Goal: Task Accomplishment & Management: Use online tool/utility

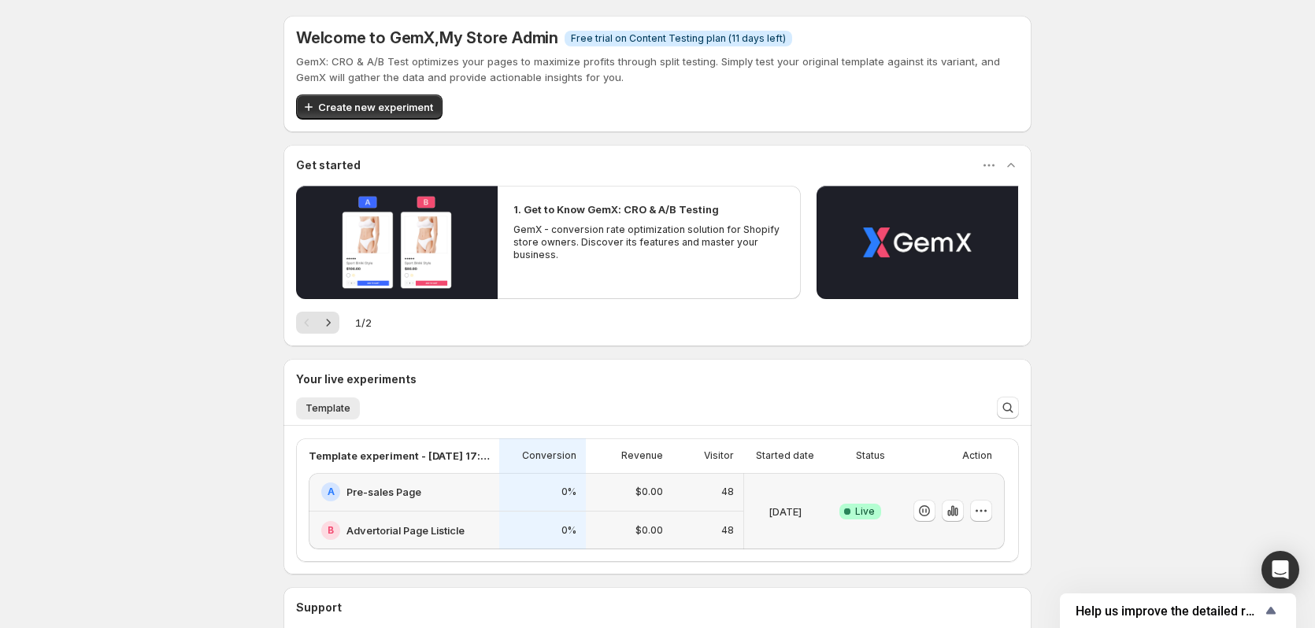
scroll to position [145, 0]
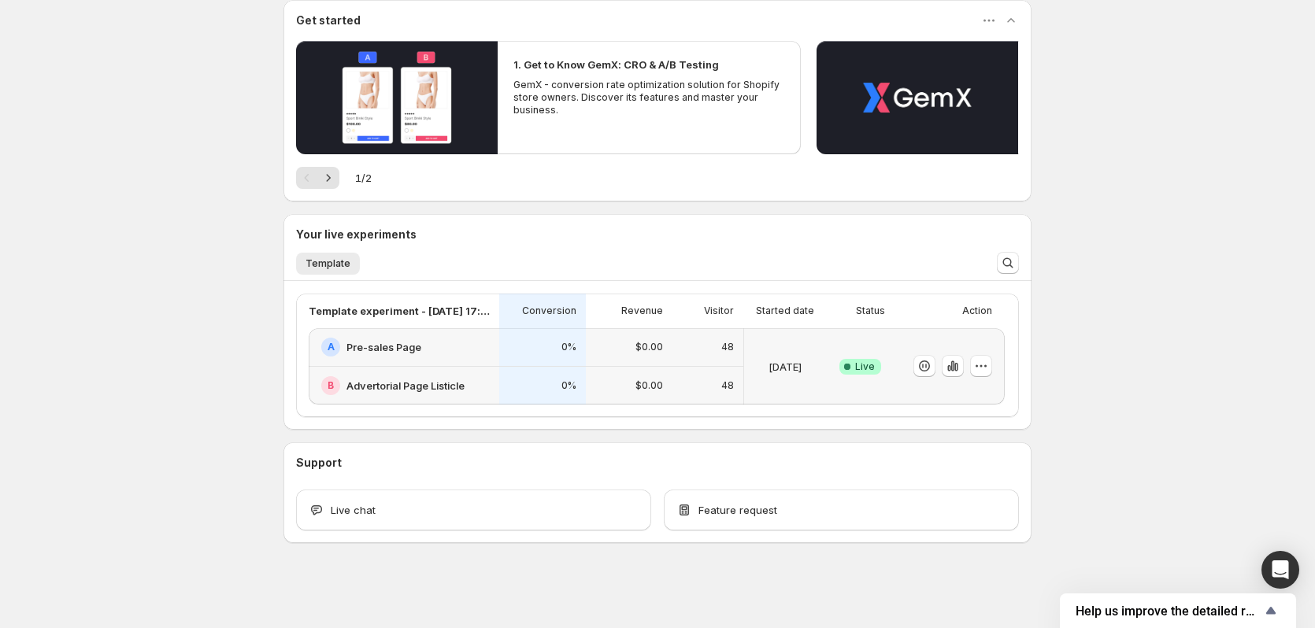
click at [855, 343] on div "Success Complete Live" at bounding box center [861, 366] width 50 height 57
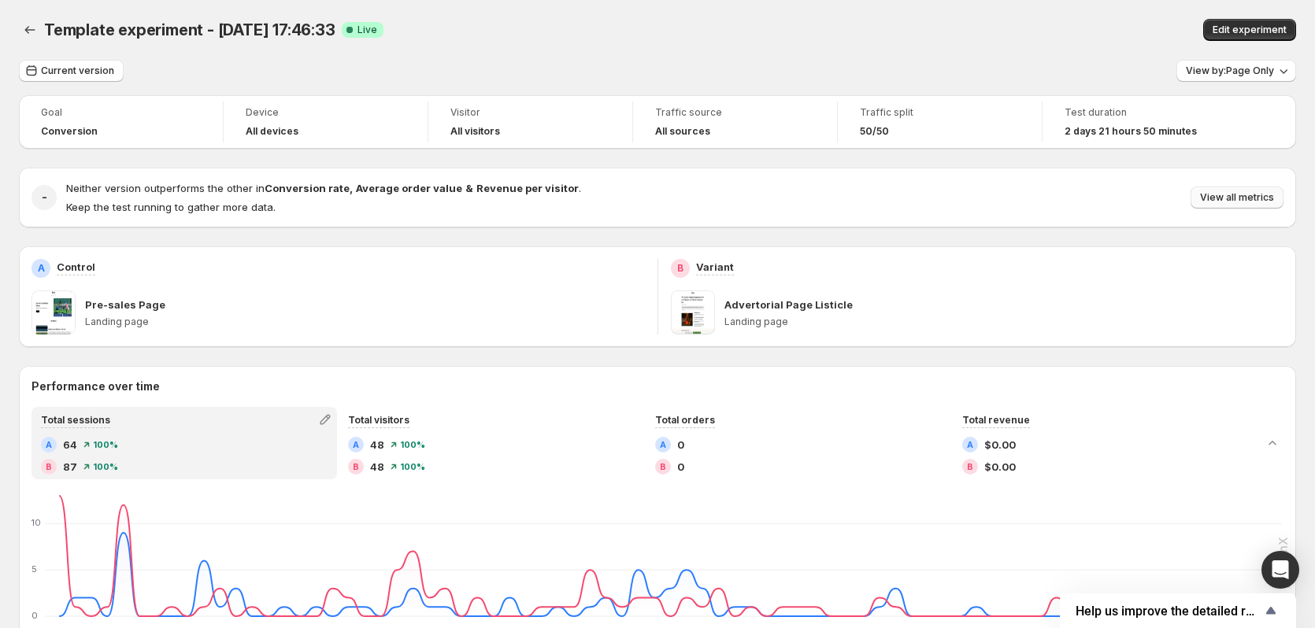
click at [1226, 197] on span "View all metrics" at bounding box center [1237, 197] width 74 height 13
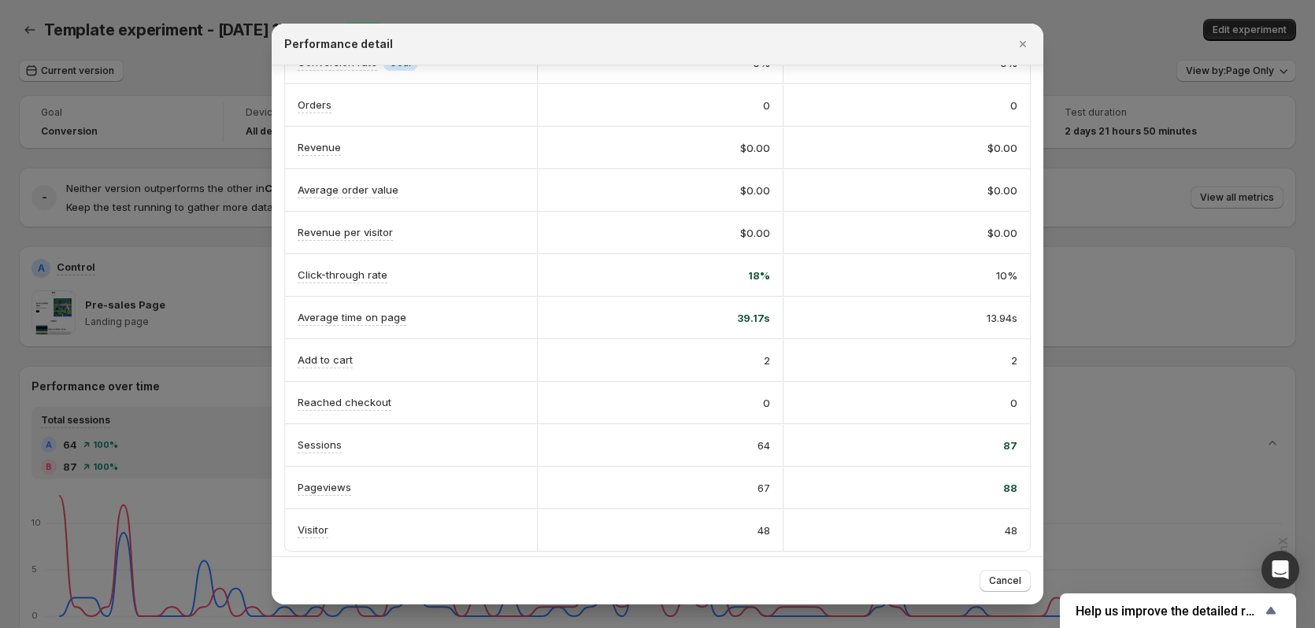
scroll to position [87, 0]
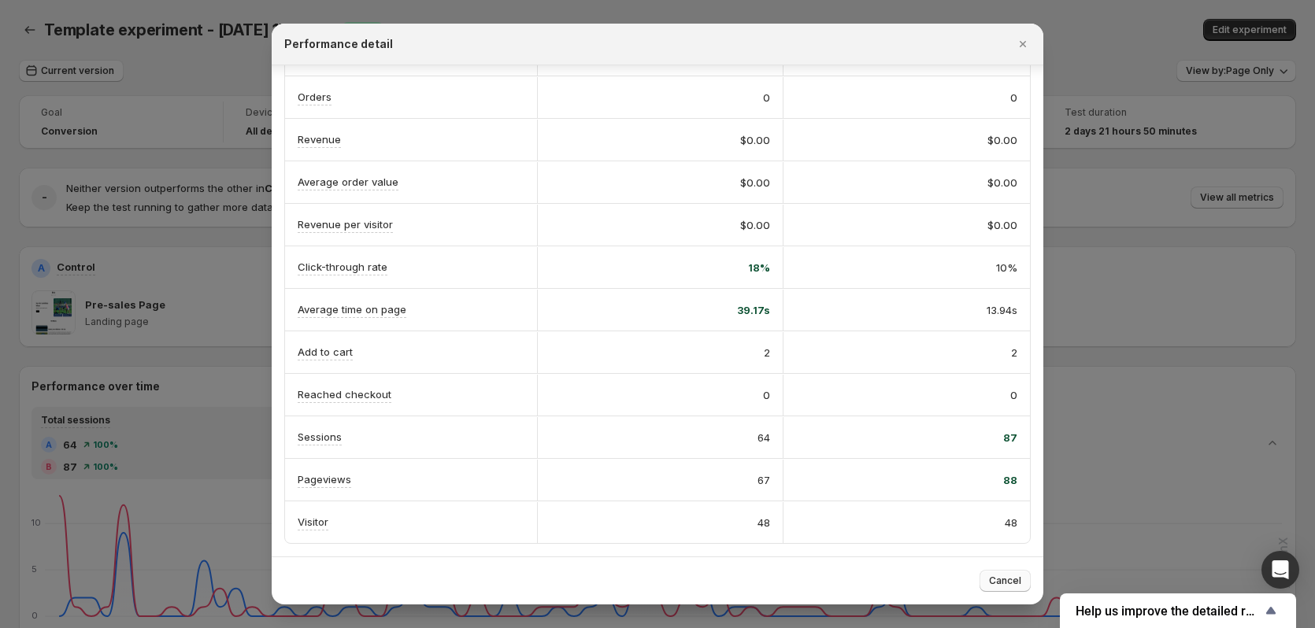
click at [1003, 575] on button "Cancel" at bounding box center [1005, 581] width 51 height 22
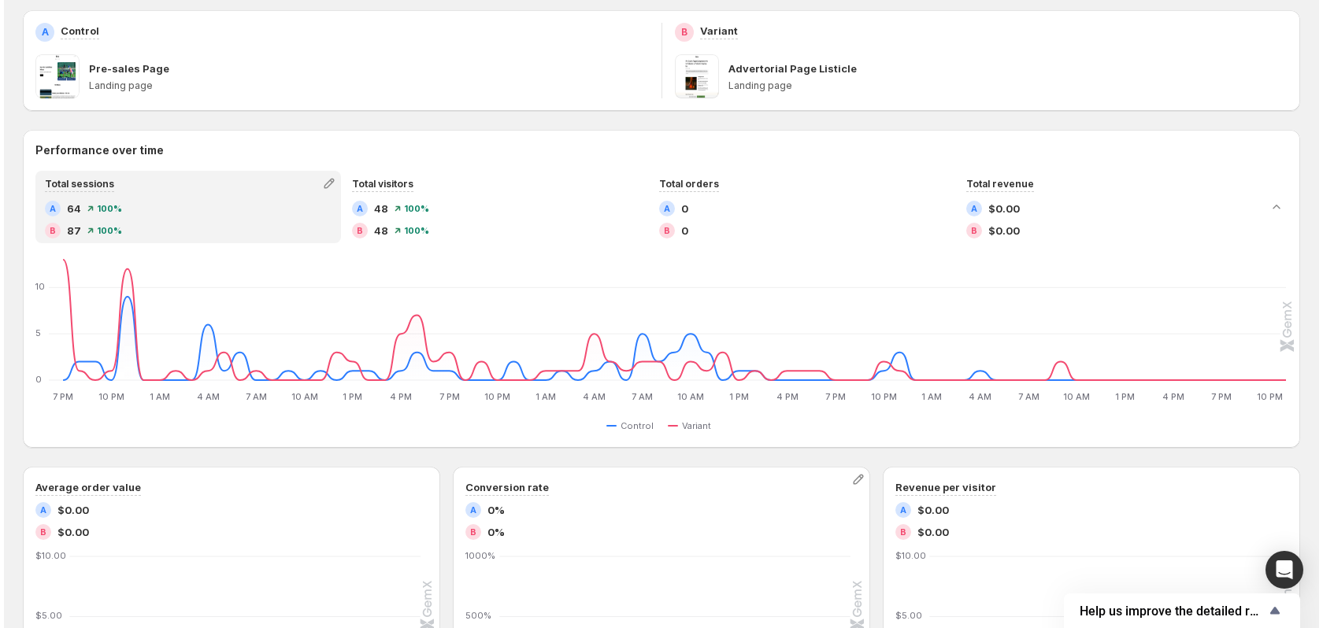
scroll to position [0, 0]
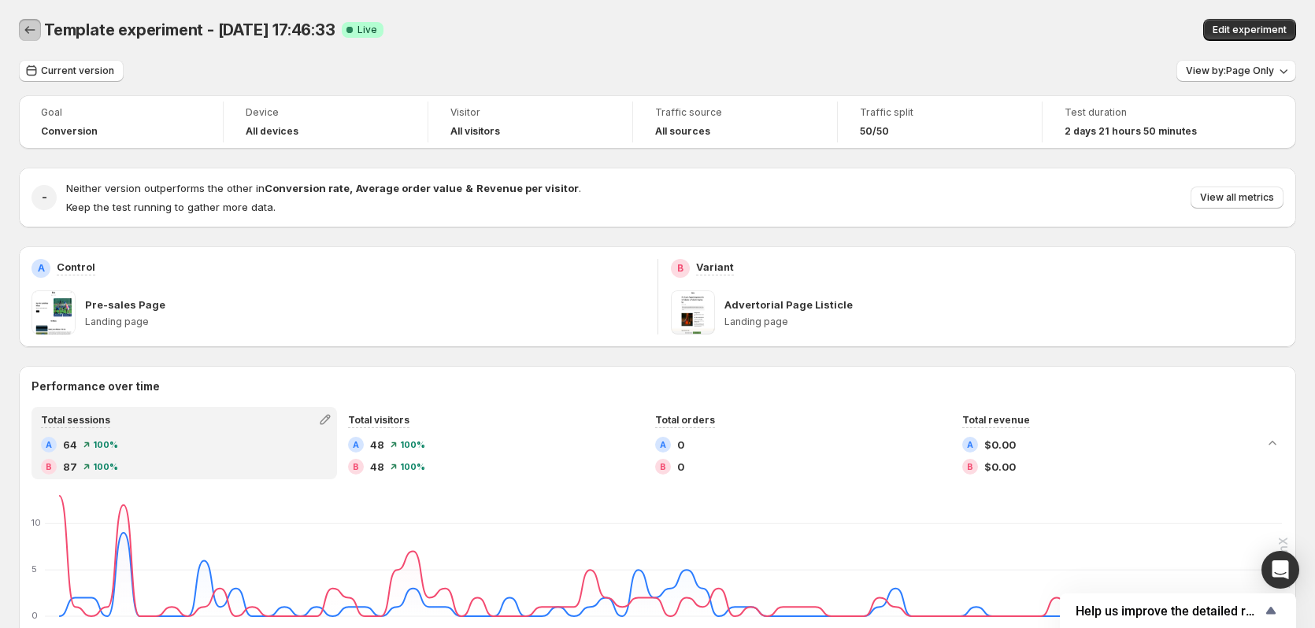
click at [25, 29] on icon "Back" at bounding box center [30, 30] width 16 height 16
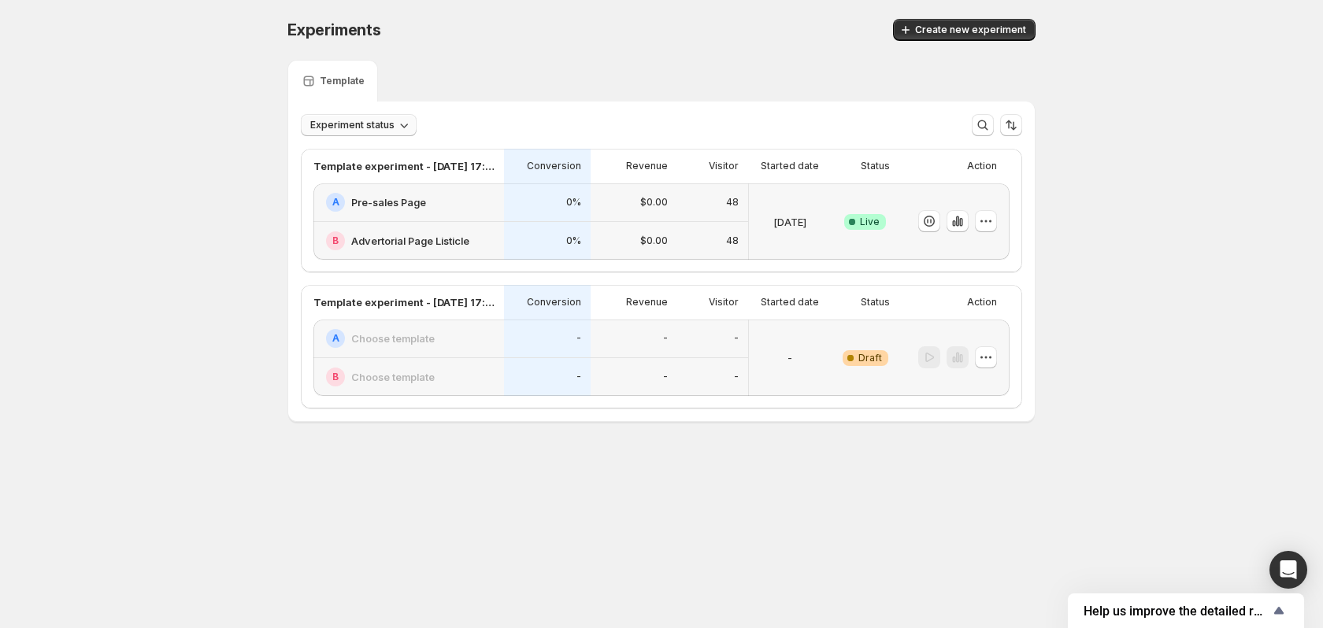
click at [388, 125] on span "Experiment status" at bounding box center [352, 125] width 84 height 13
click at [988, 217] on icon "button" at bounding box center [986, 221] width 16 height 16
click at [987, 219] on icon "button" at bounding box center [986, 221] width 16 height 16
click at [987, 221] on icon "button" at bounding box center [986, 222] width 2 height 2
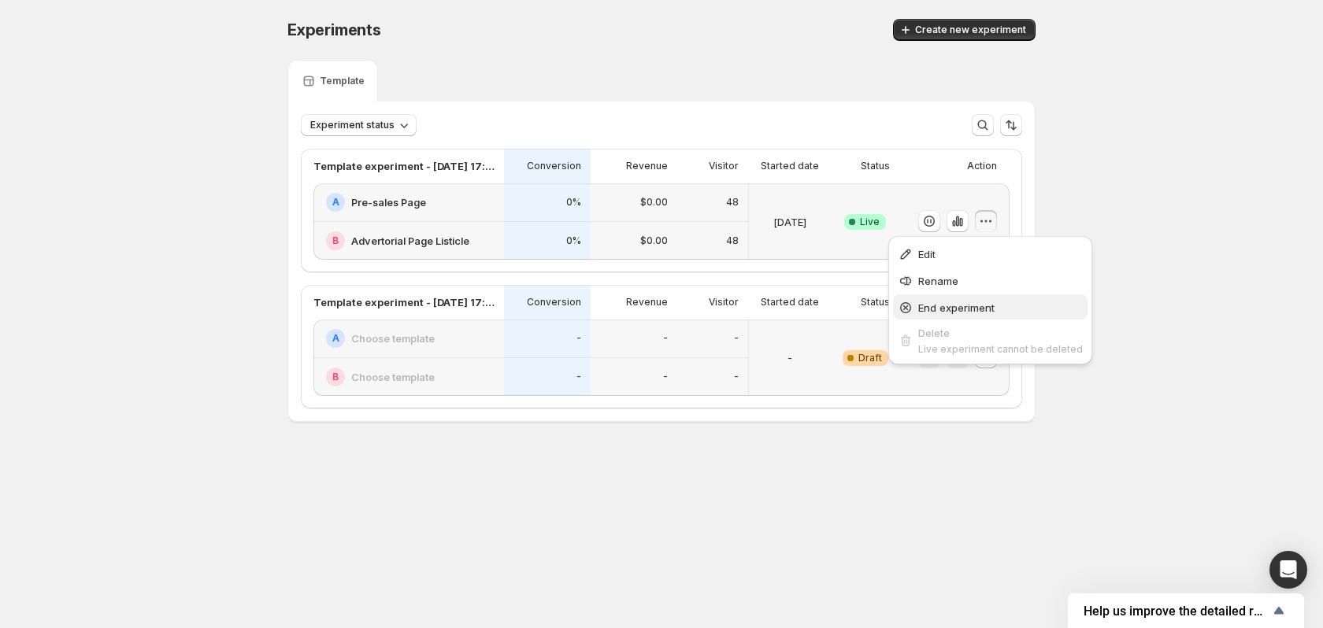
click at [963, 296] on button "End experiment" at bounding box center [990, 307] width 195 height 25
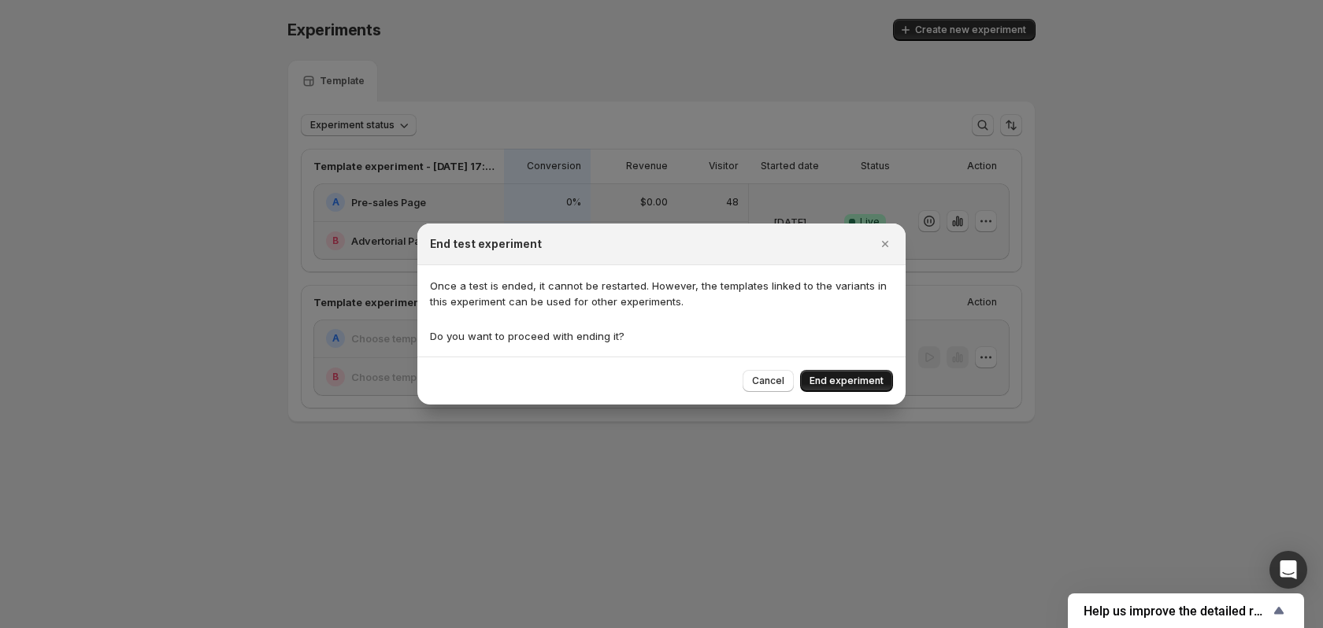
click at [837, 384] on span "End experiment" at bounding box center [847, 381] width 74 height 13
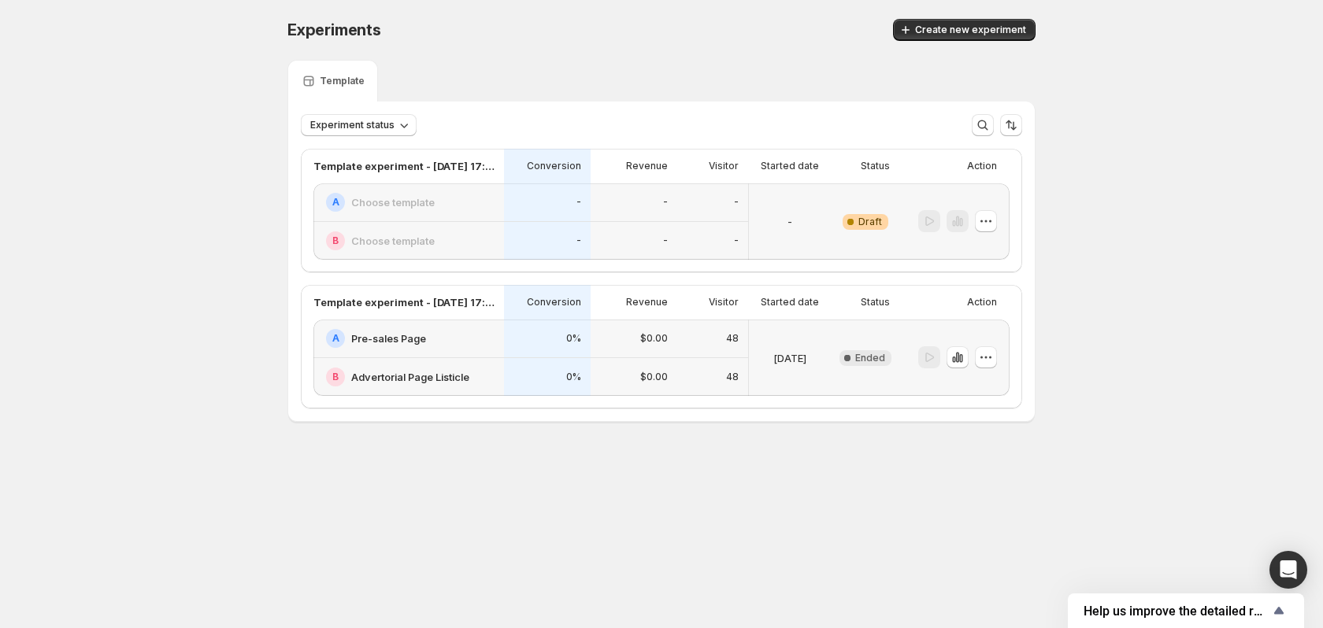
click at [156, 212] on div "Experiments. This page is ready Experiments Create new experiment Template Expe…" at bounding box center [661, 253] width 1323 height 507
